Goal: Information Seeking & Learning: Check status

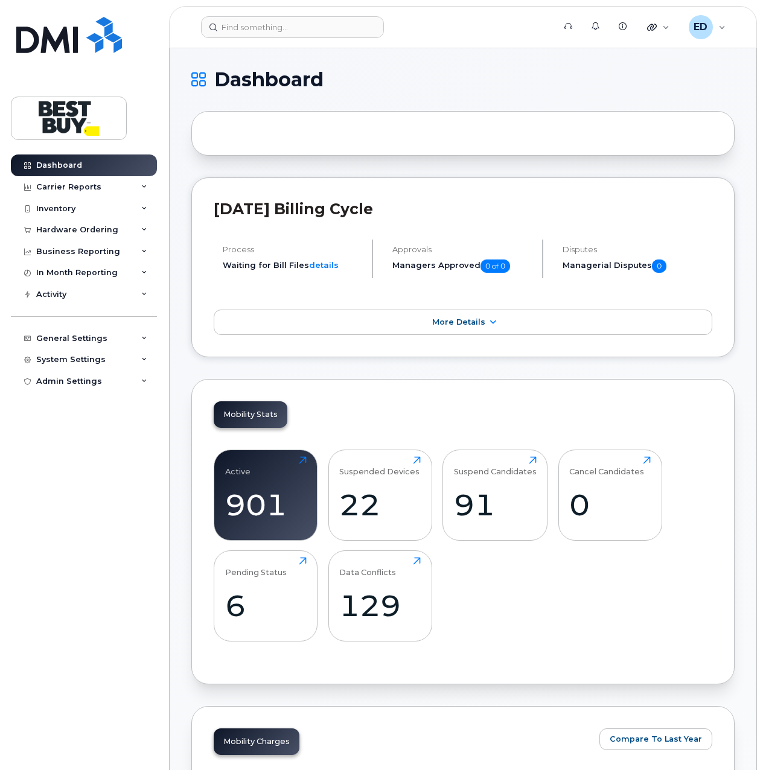
click at [109, 460] on div "Dashboard Carrier Reports Monthly Billing Data Daily Data Pooling Data Behavior…" at bounding box center [85, 452] width 149 height 597
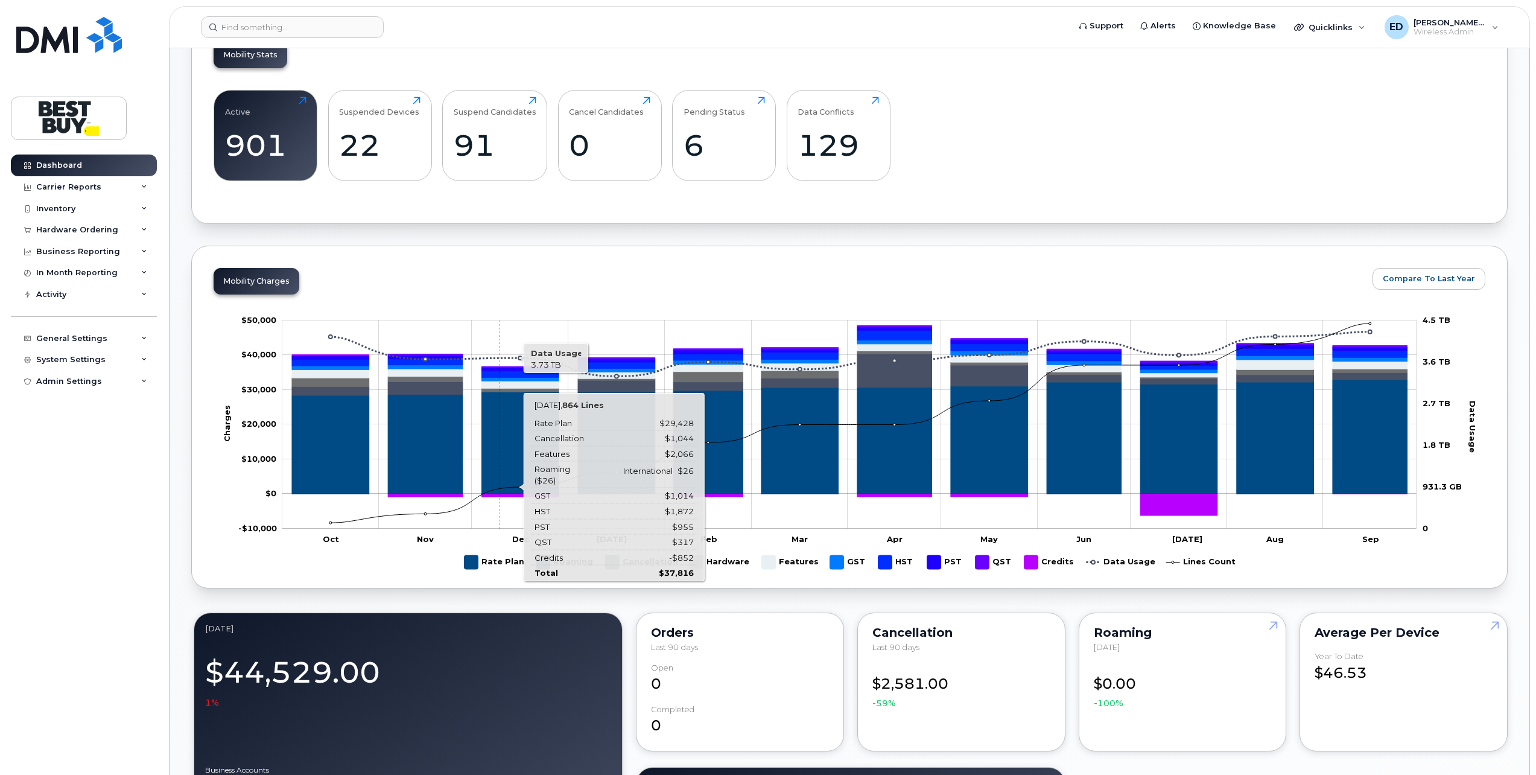
scroll to position [362, 0]
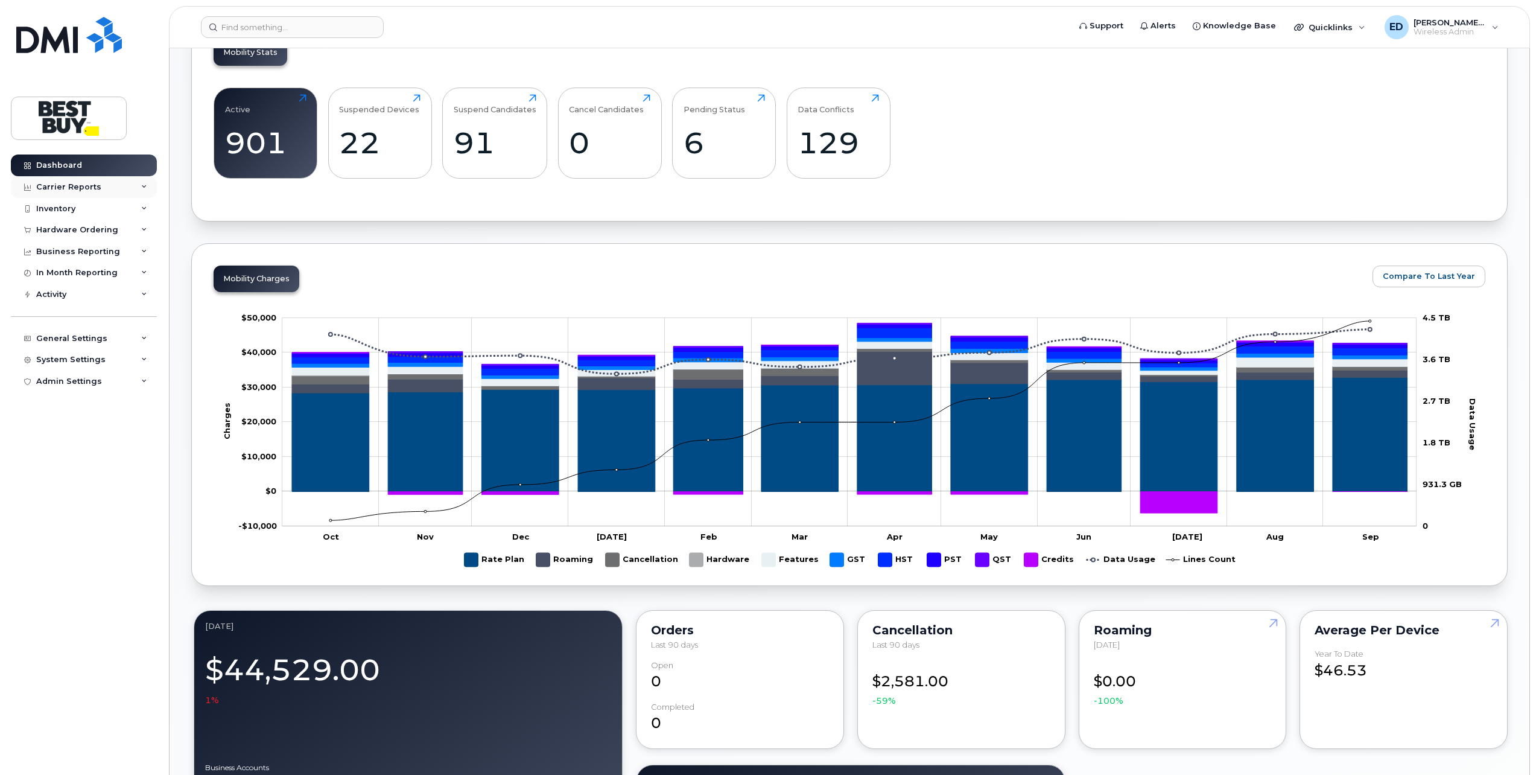
click at [90, 189] on div "Carrier Reports" at bounding box center [68, 187] width 65 height 10
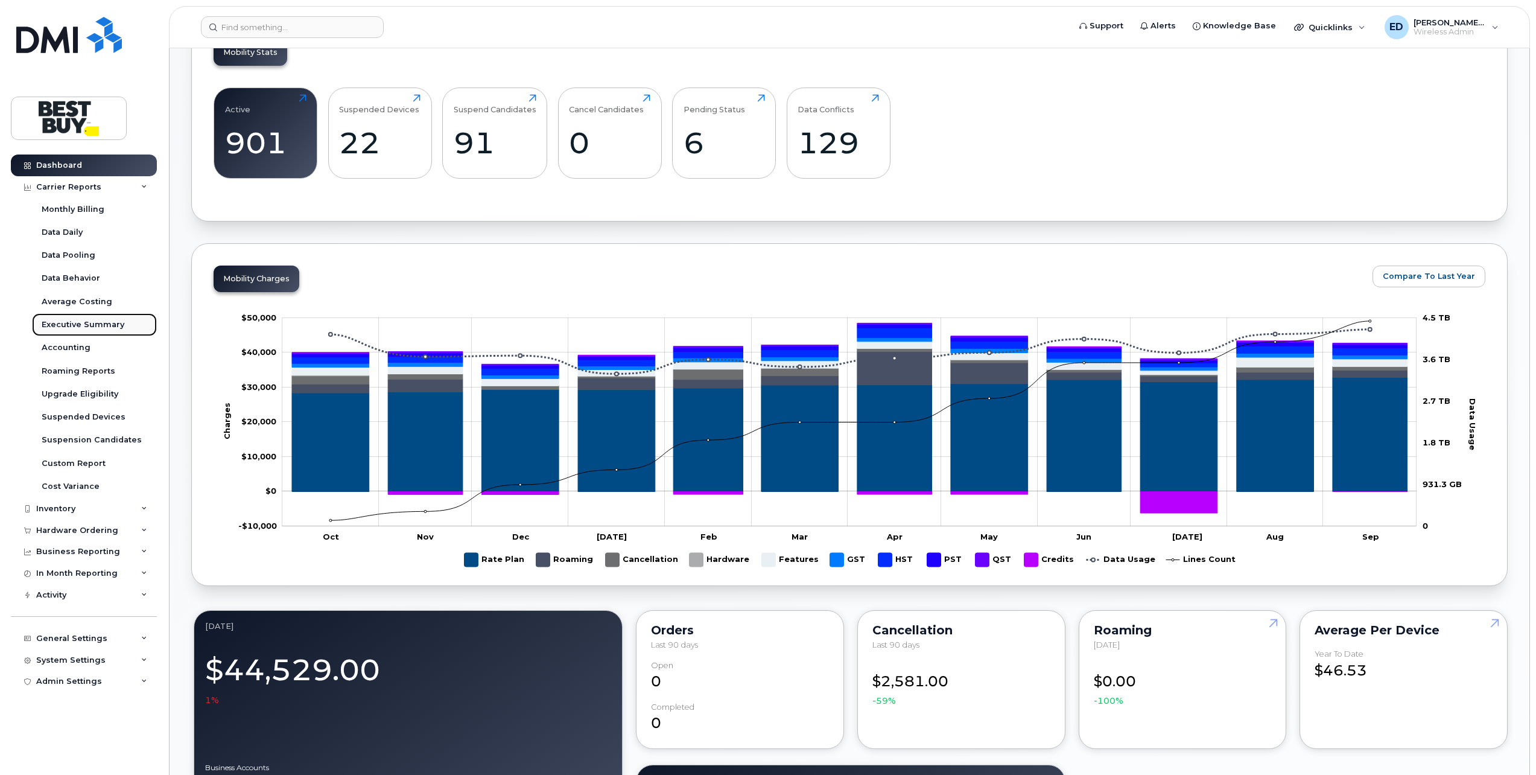
click at [97, 326] on div "Executive Summary" at bounding box center [83, 324] width 83 height 11
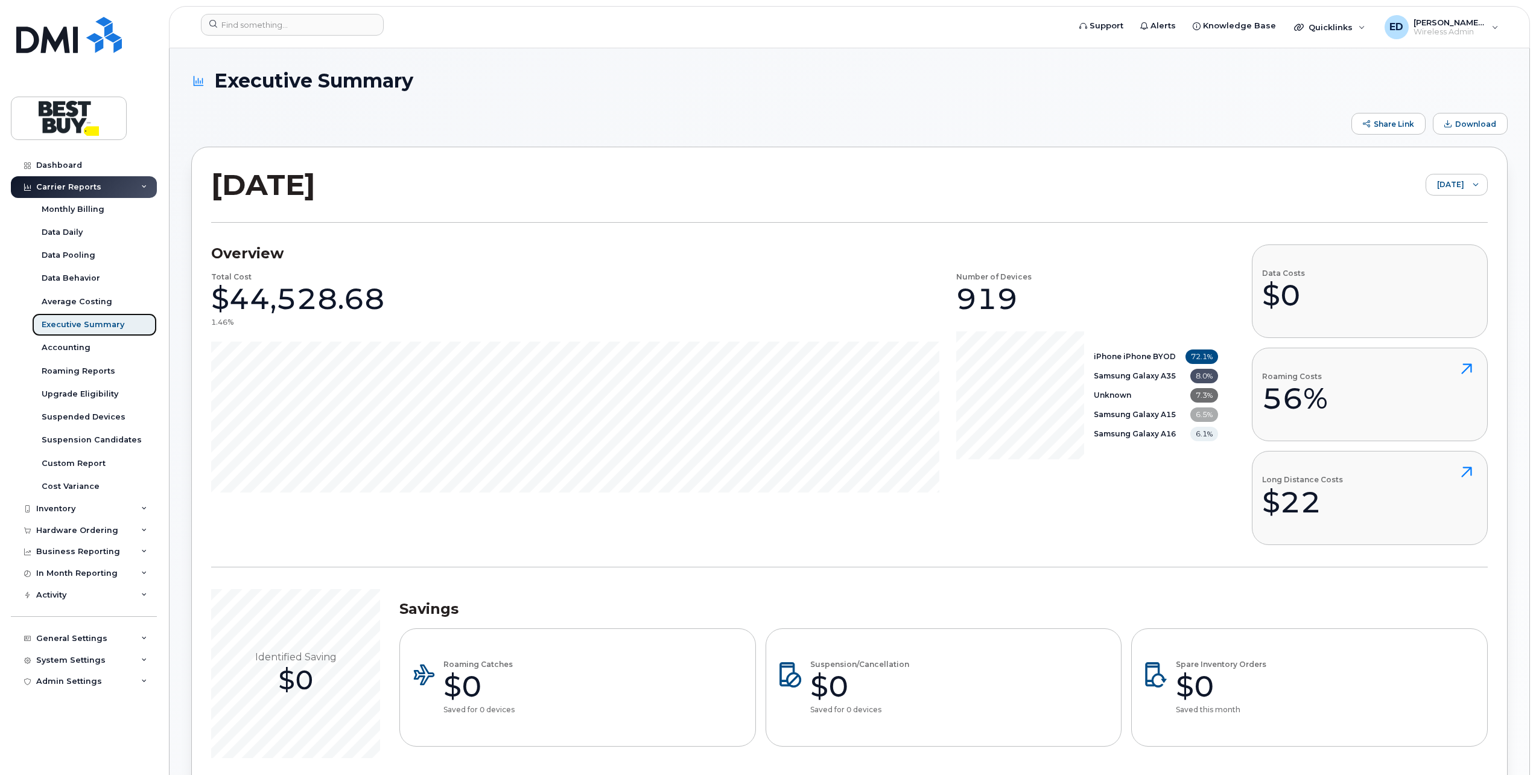
scroll to position [60, 0]
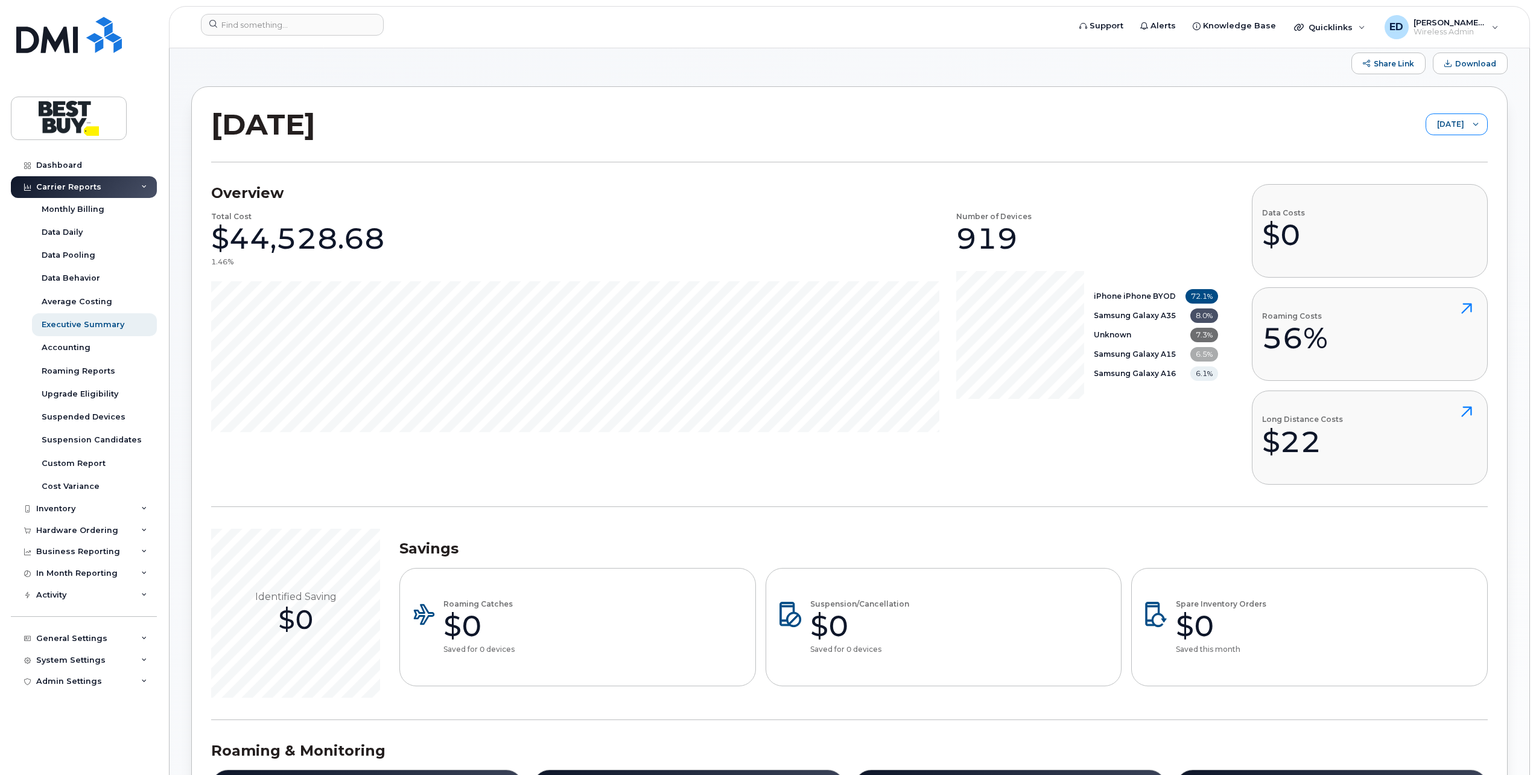
click at [762, 122] on div at bounding box center [1475, 124] width 23 height 21
click at [762, 108] on div "[DATE] [DATE]" at bounding box center [849, 134] width 1277 height 56
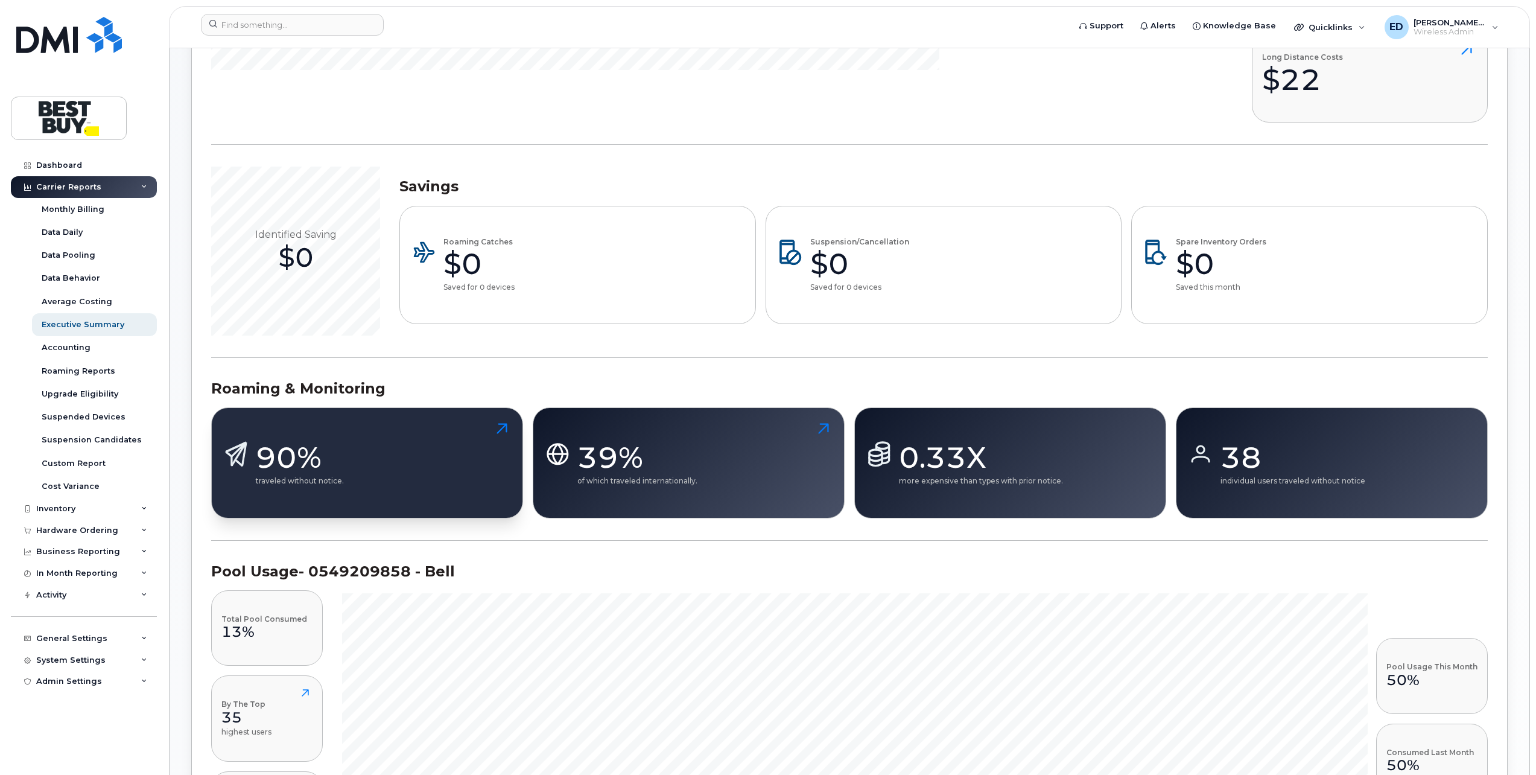
scroll to position [483, 0]
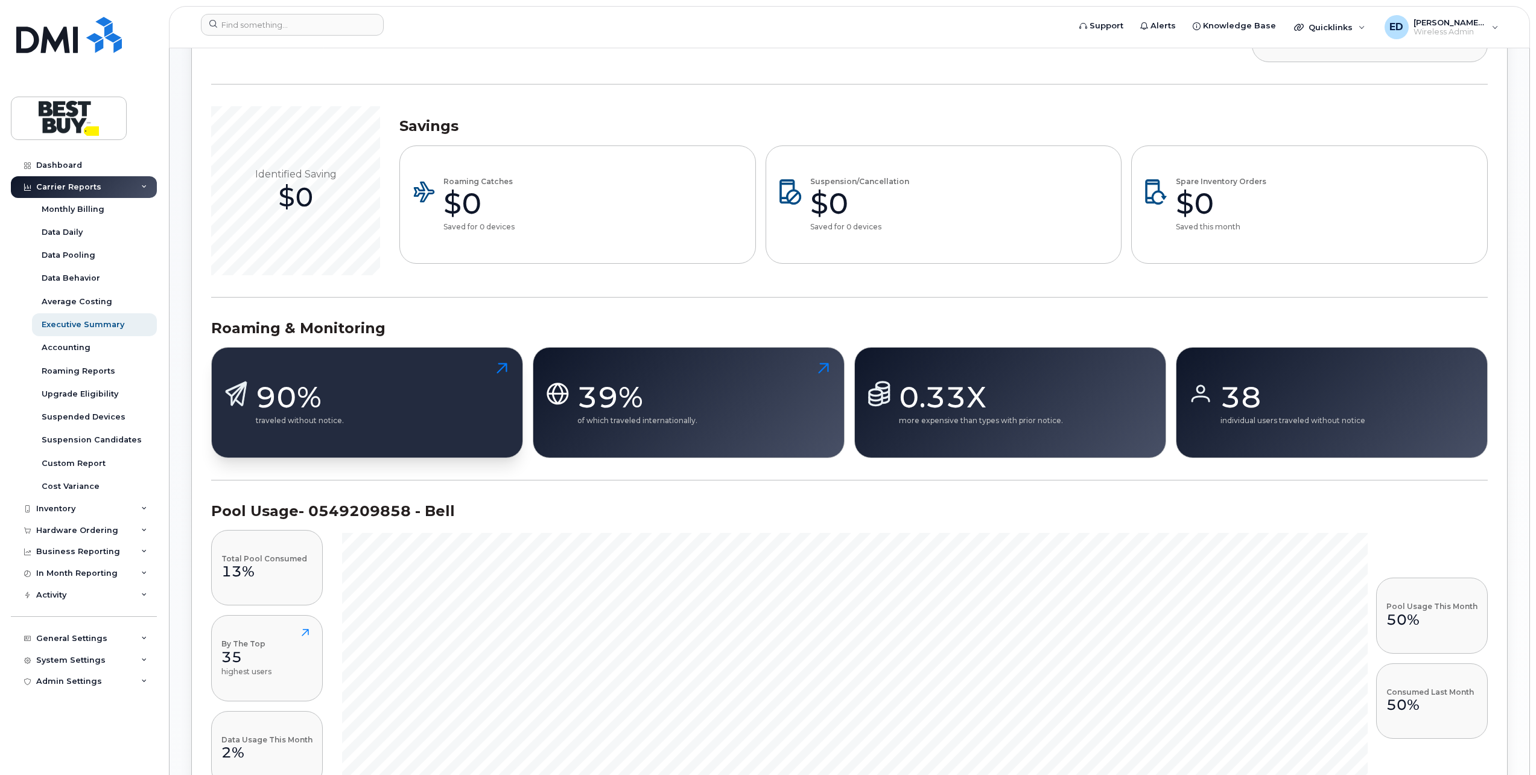
click at [313, 385] on div "90%" at bounding box center [300, 397] width 88 height 36
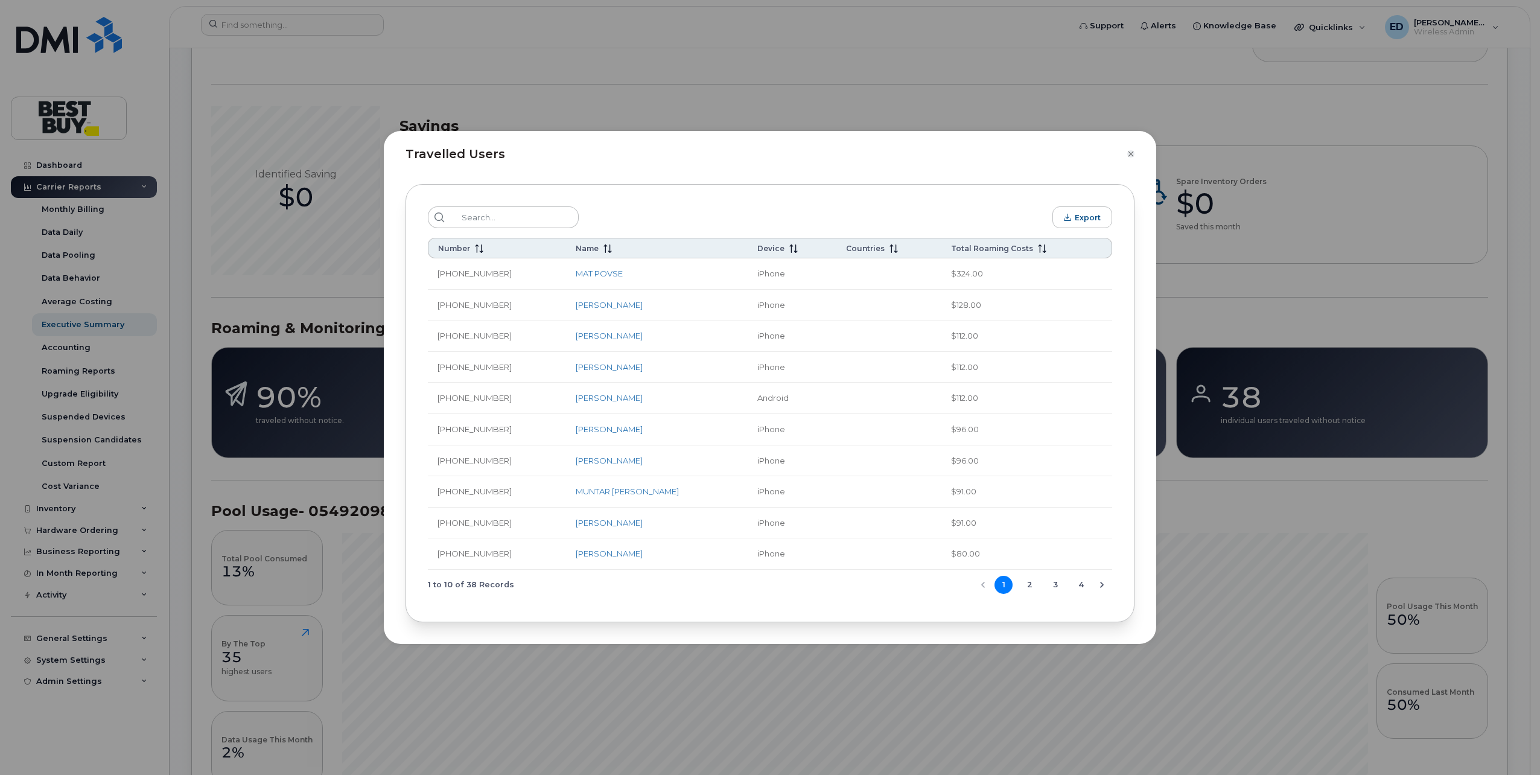
click at [762, 156] on icon "Close" at bounding box center [1130, 154] width 7 height 10
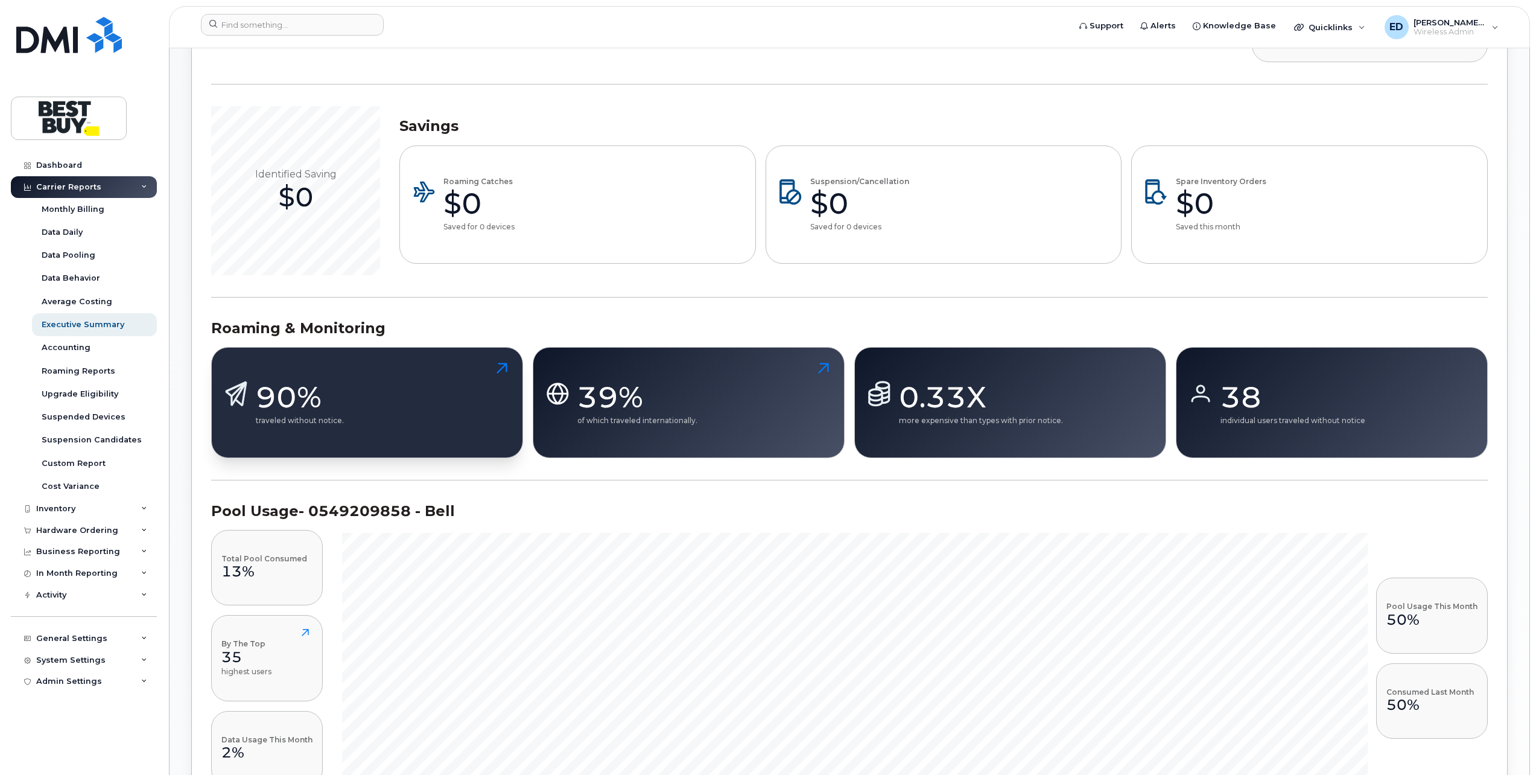
click at [363, 392] on button "90% traveled without notice." at bounding box center [367, 402] width 312 height 110
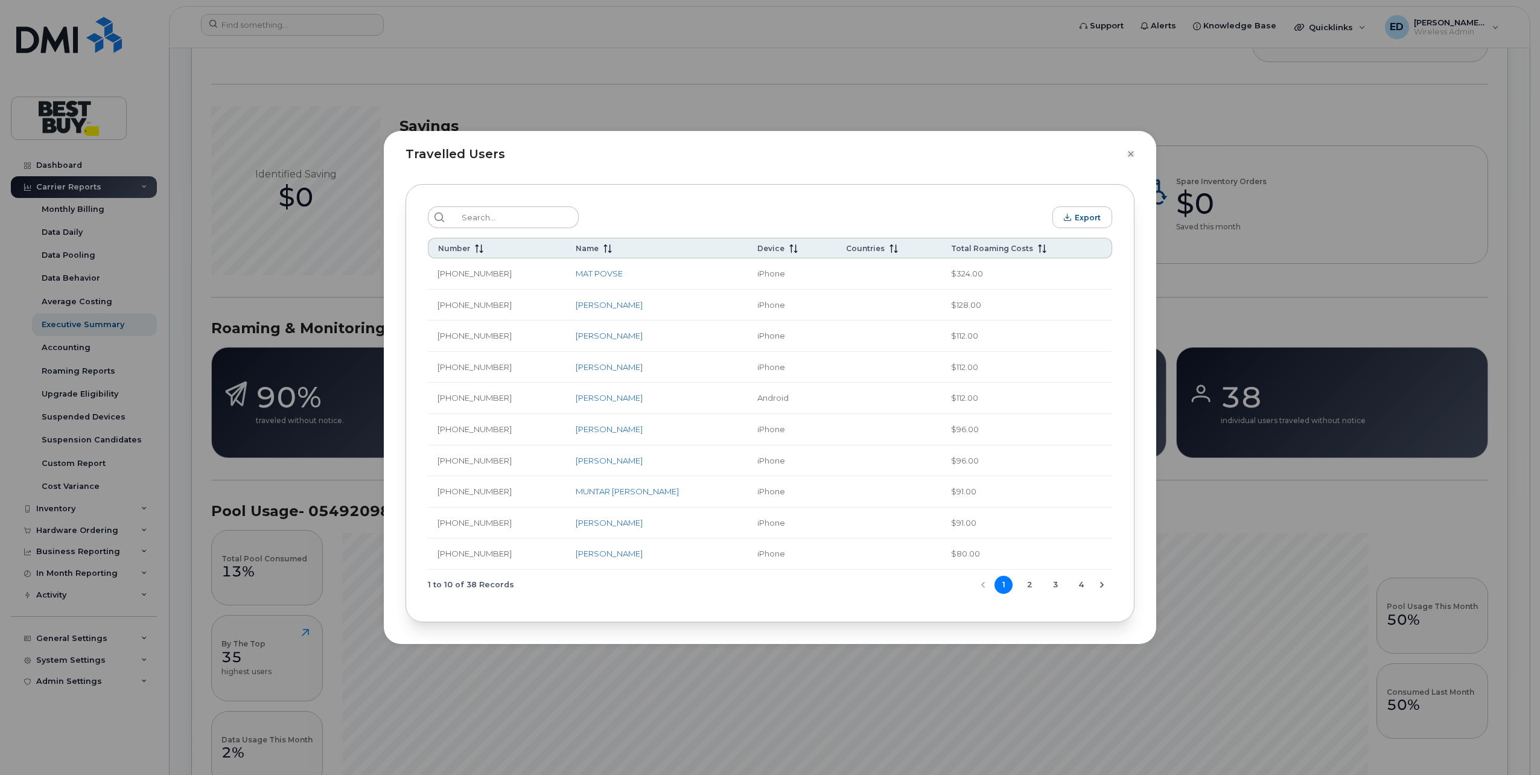
click at [762, 155] on icon "Close" at bounding box center [1130, 154] width 7 height 10
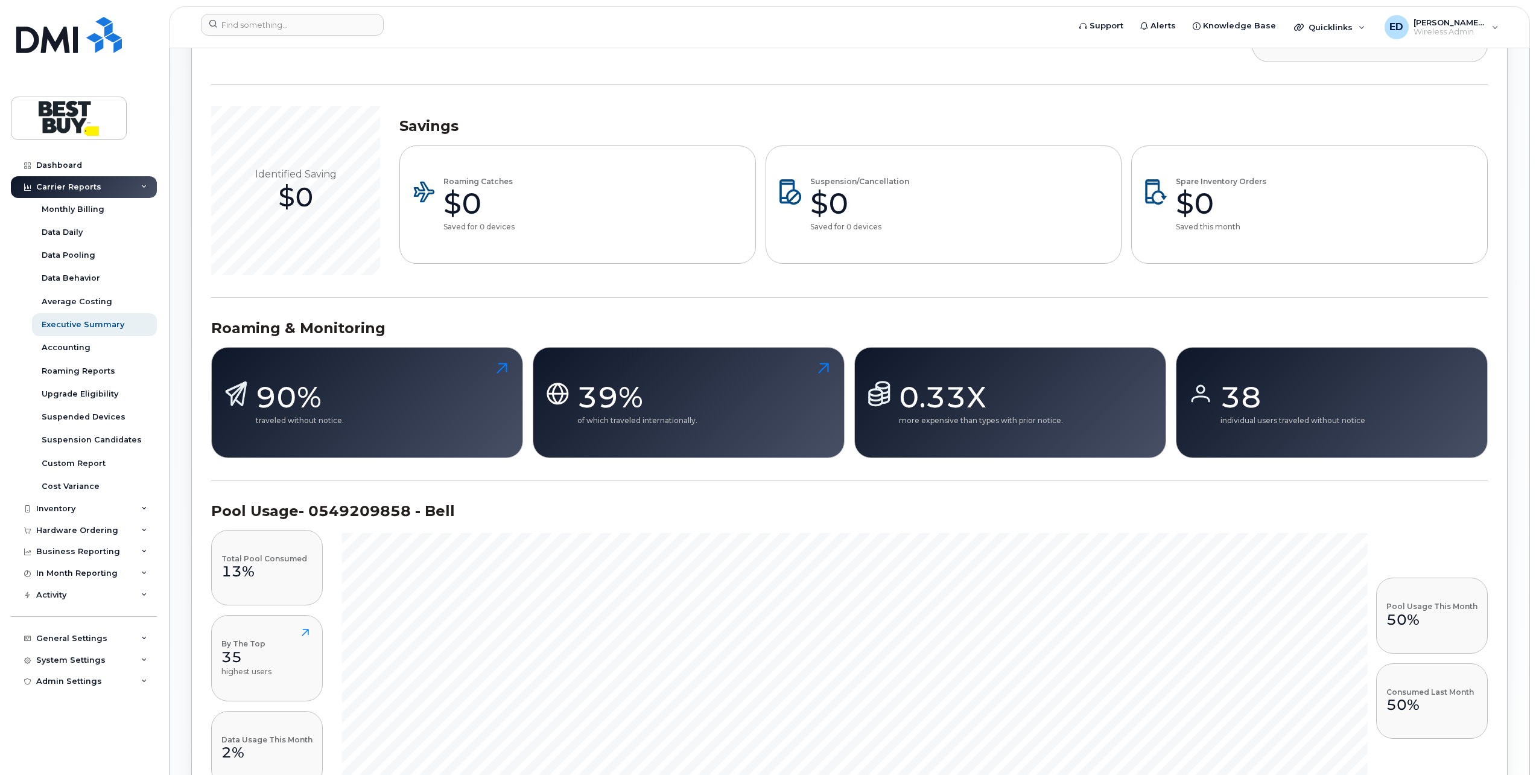
click at [762, 399] on div "38" at bounding box center [1293, 397] width 145 height 36
